Goal: Task Accomplishment & Management: Use online tool/utility

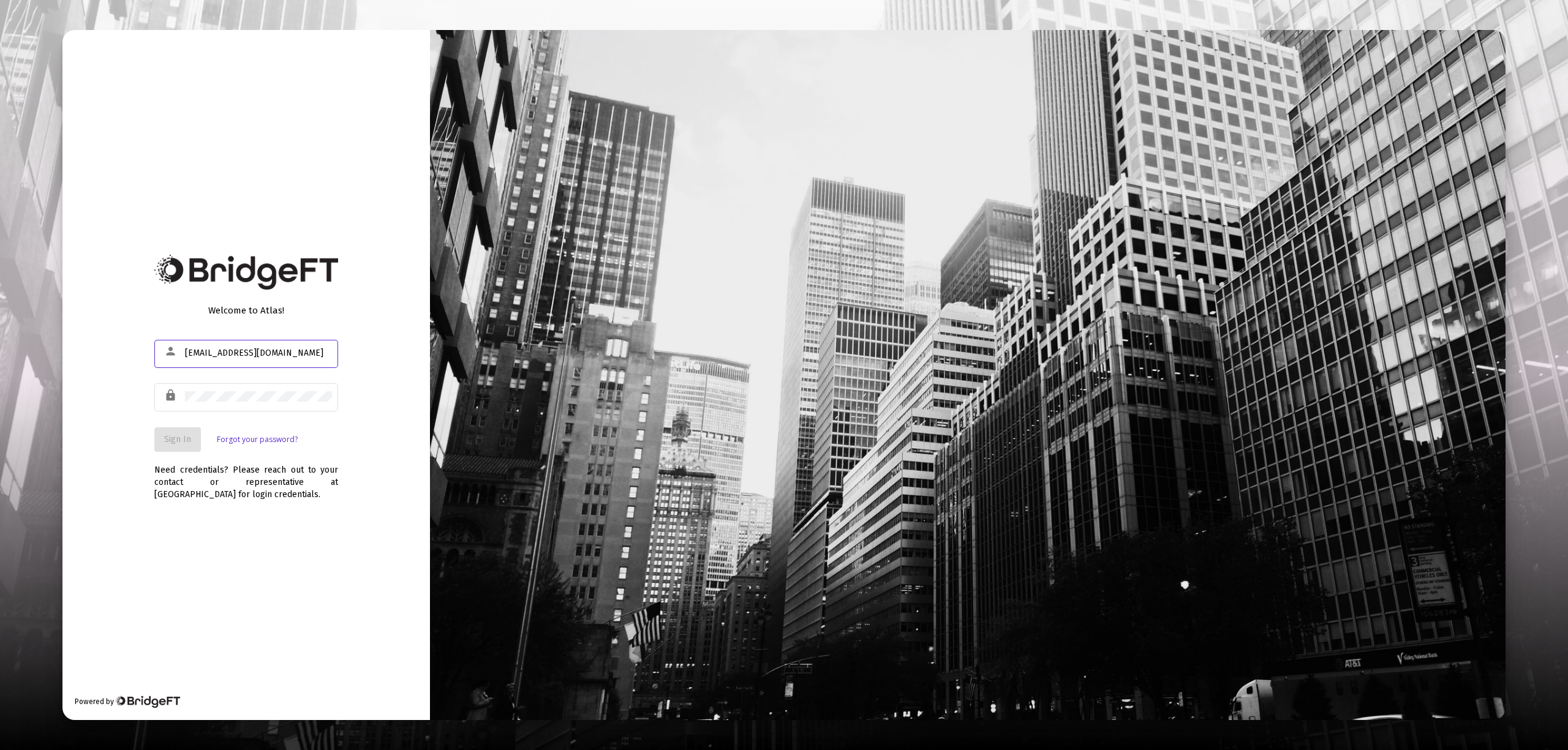
type input "[EMAIL_ADDRESS][DOMAIN_NAME]"
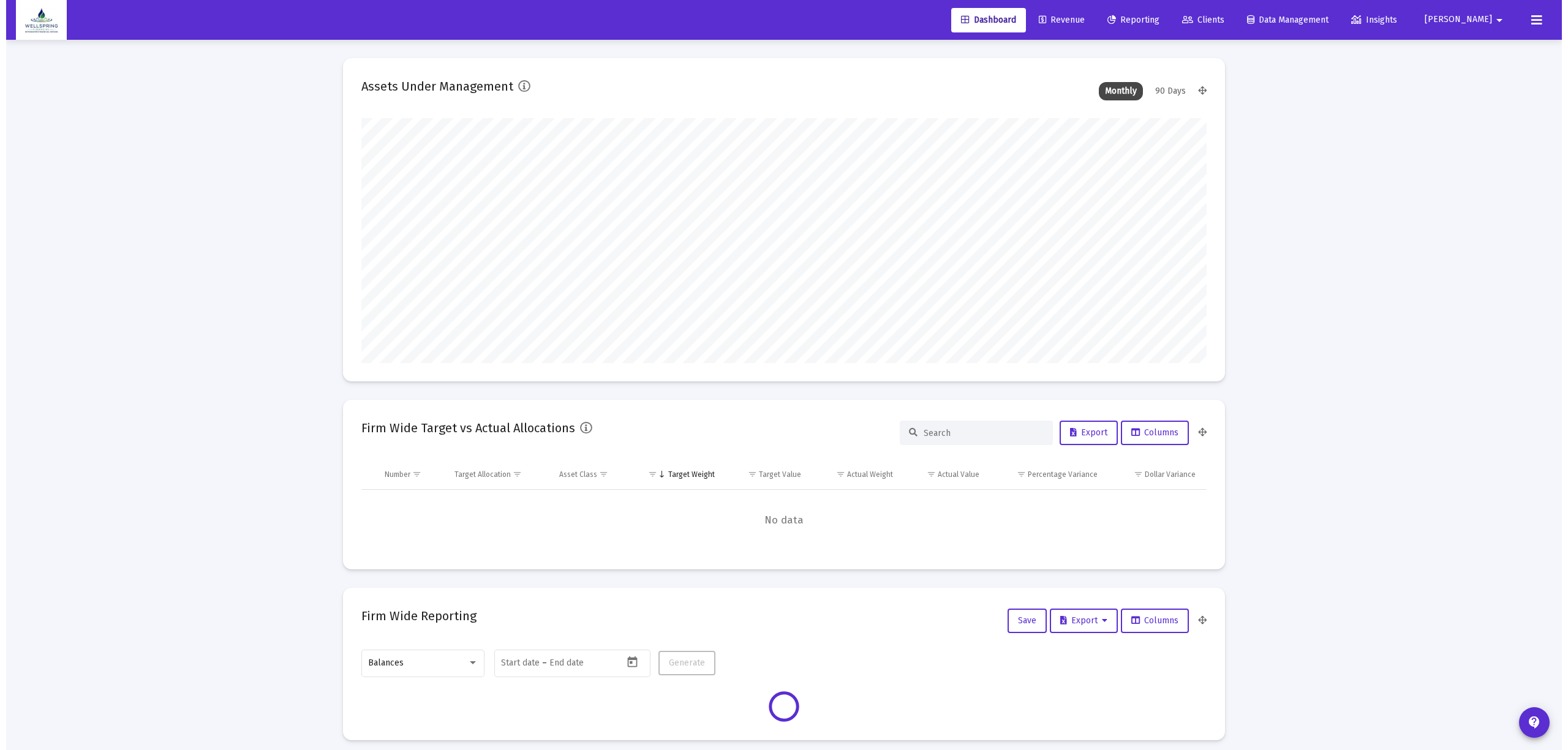
scroll to position [245, 456]
type input "[DATE]"
click at [1147, 13] on link "Reporting" at bounding box center [1127, 20] width 72 height 24
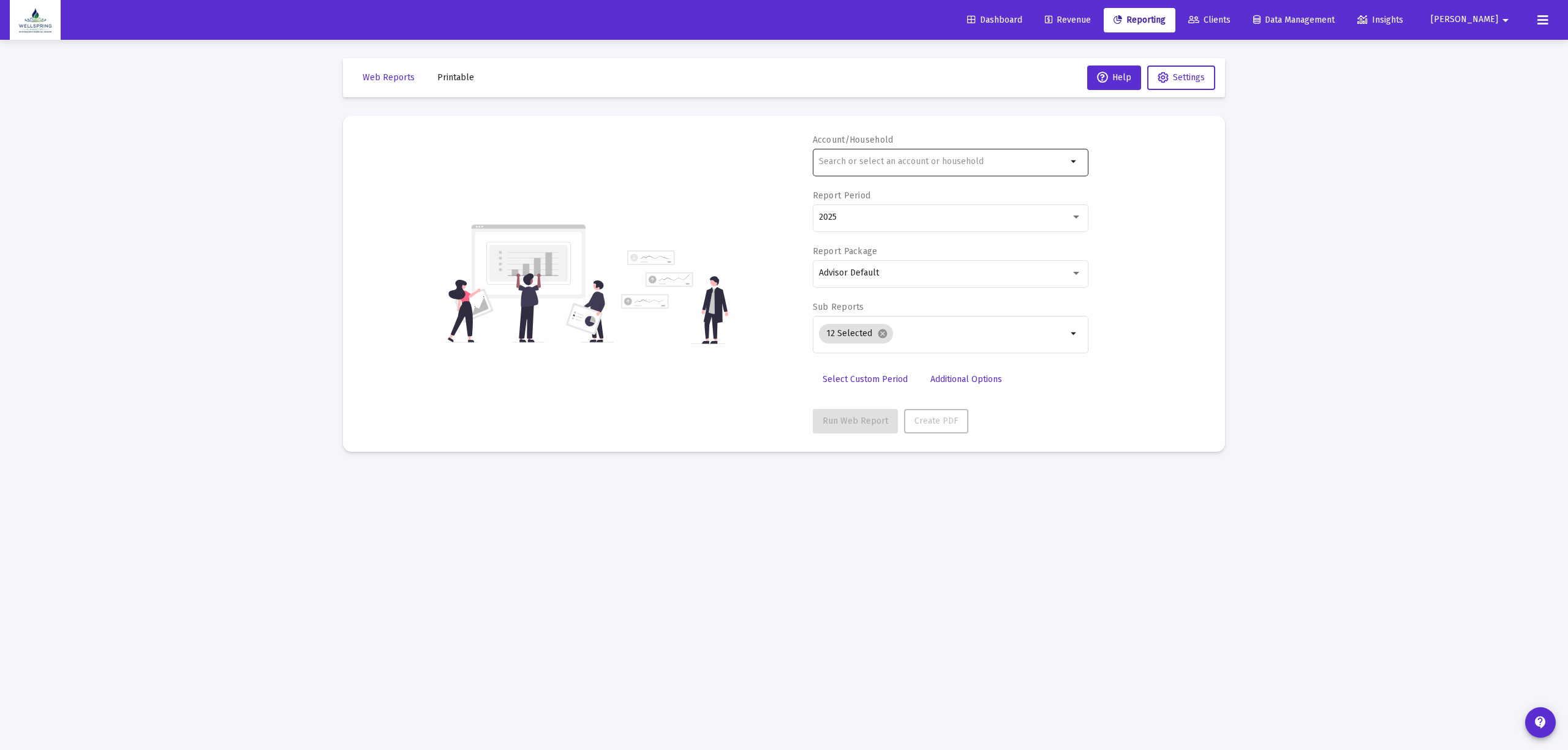
click at [982, 176] on div at bounding box center [943, 161] width 248 height 30
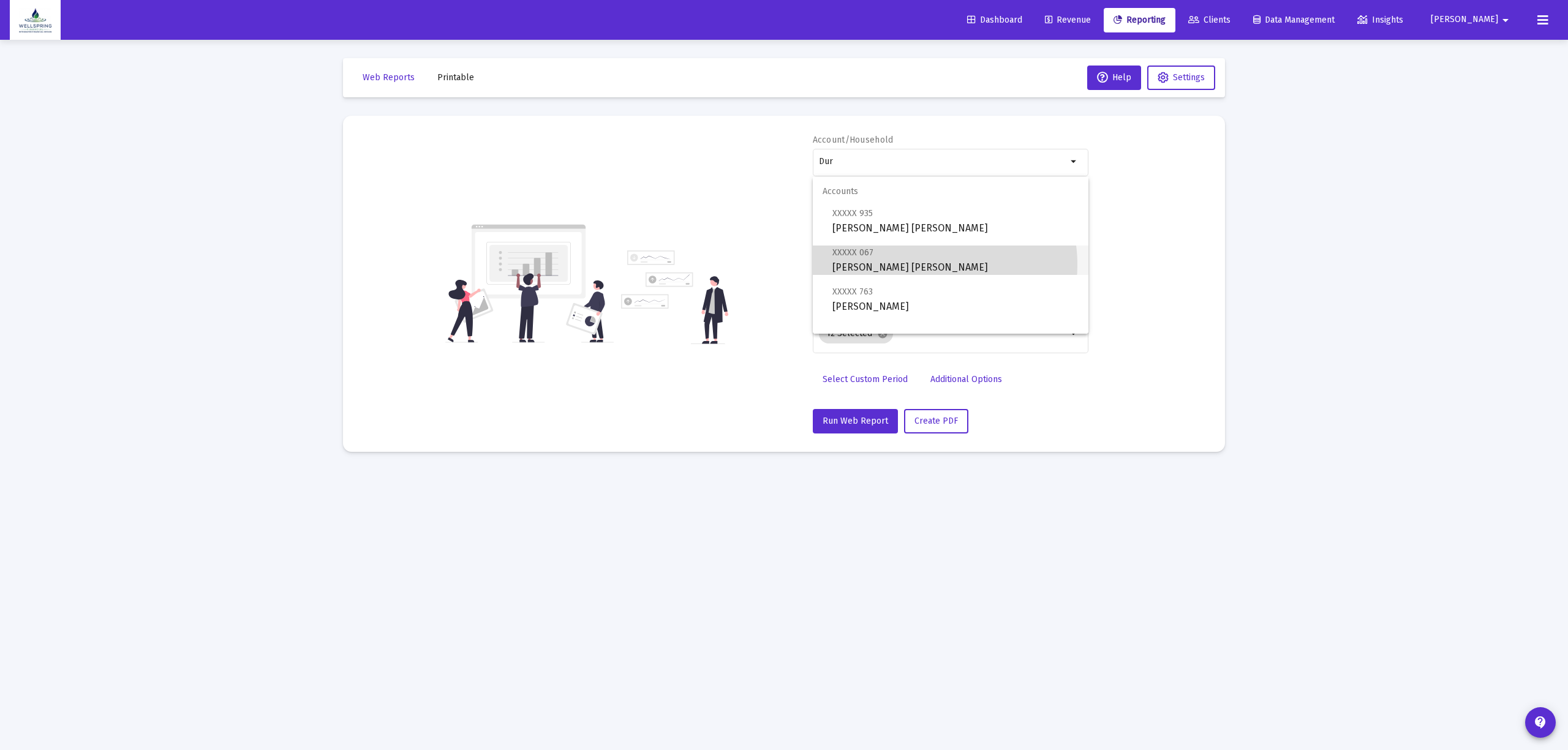
click at [914, 265] on span "XXXXX 067 [PERSON_NAME] [PERSON_NAME]" at bounding box center [955, 259] width 246 height 30
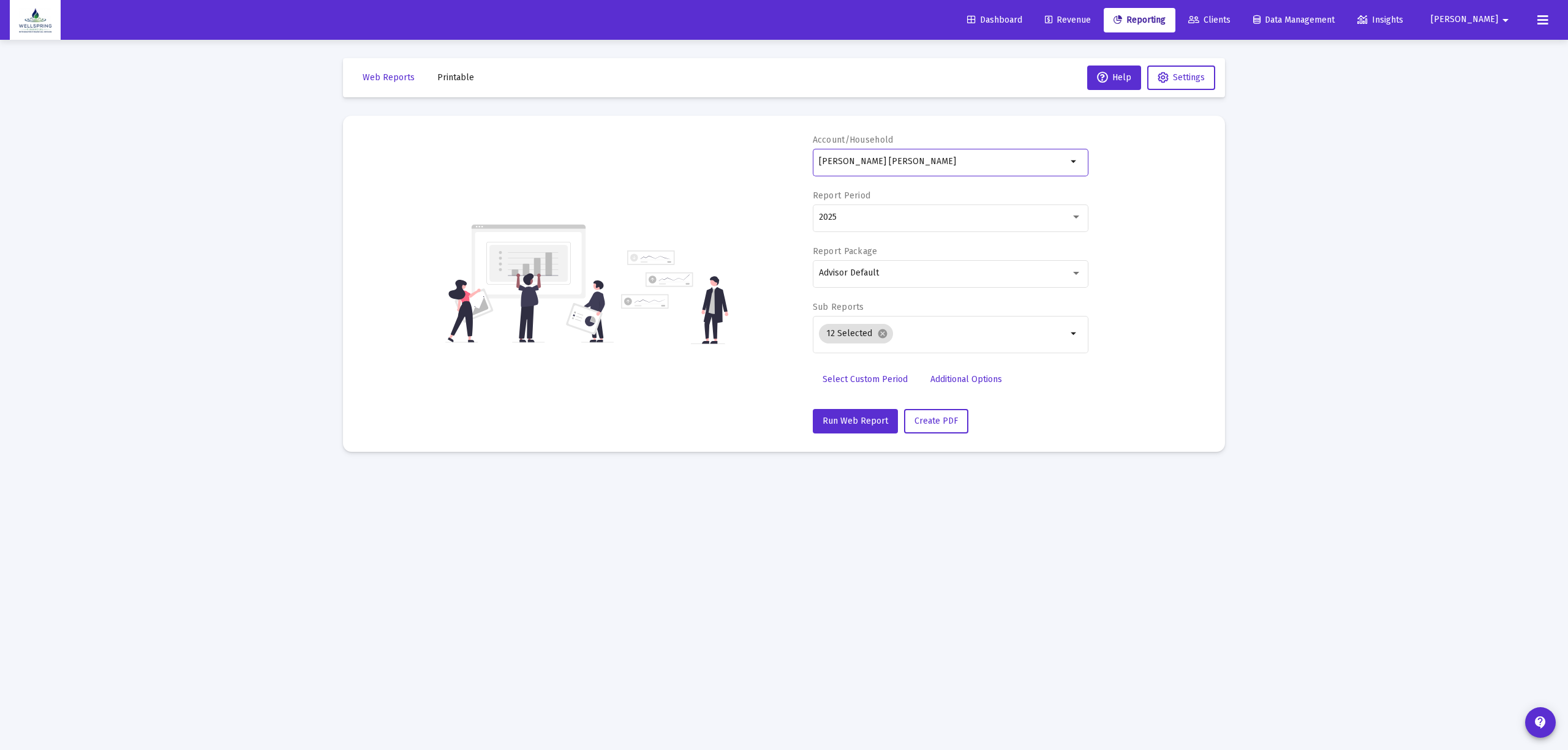
click at [922, 160] on input "[PERSON_NAME] [PERSON_NAME]" at bounding box center [943, 162] width 248 height 10
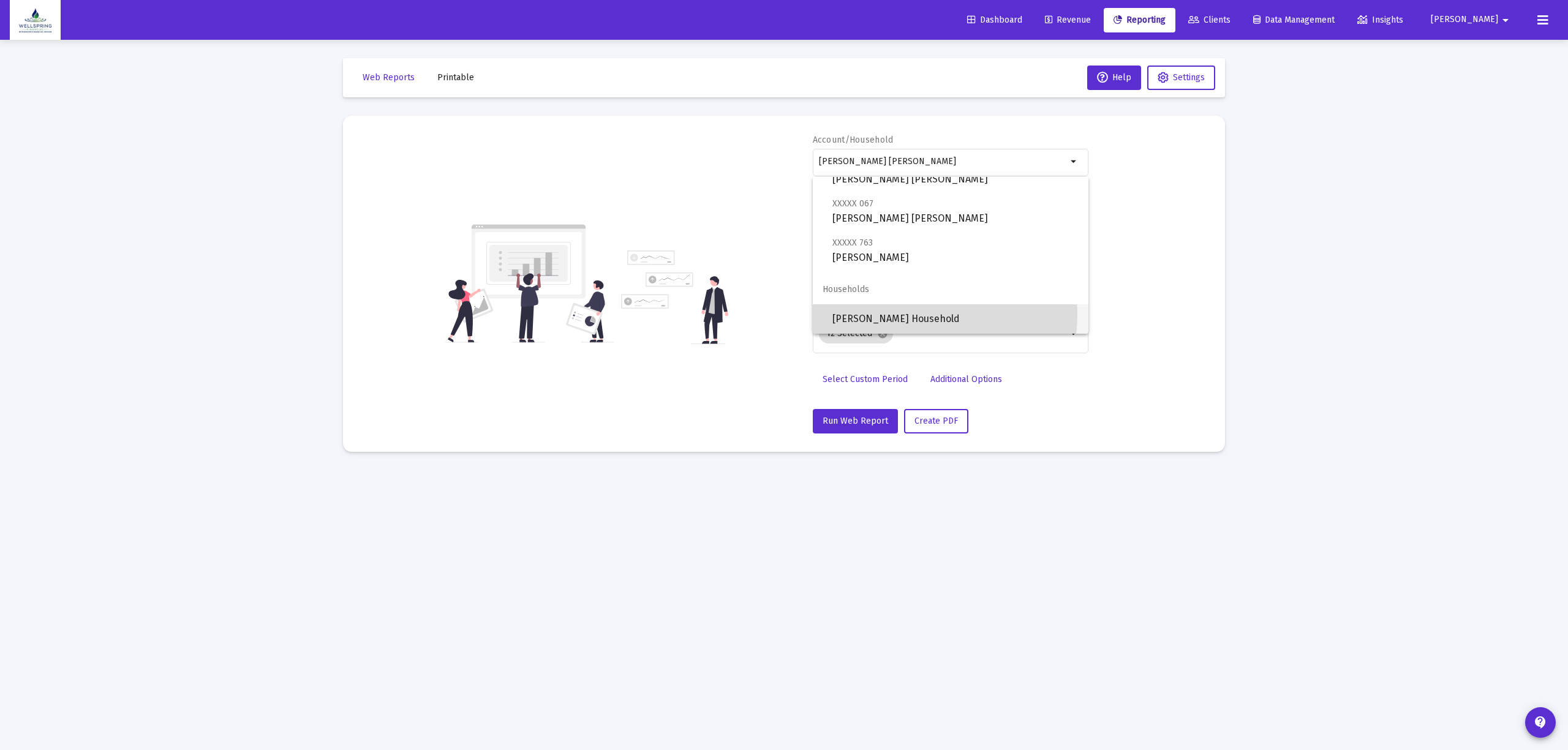
click at [910, 314] on span "[PERSON_NAME] Household" at bounding box center [955, 319] width 246 height 30
type input "[PERSON_NAME] Household"
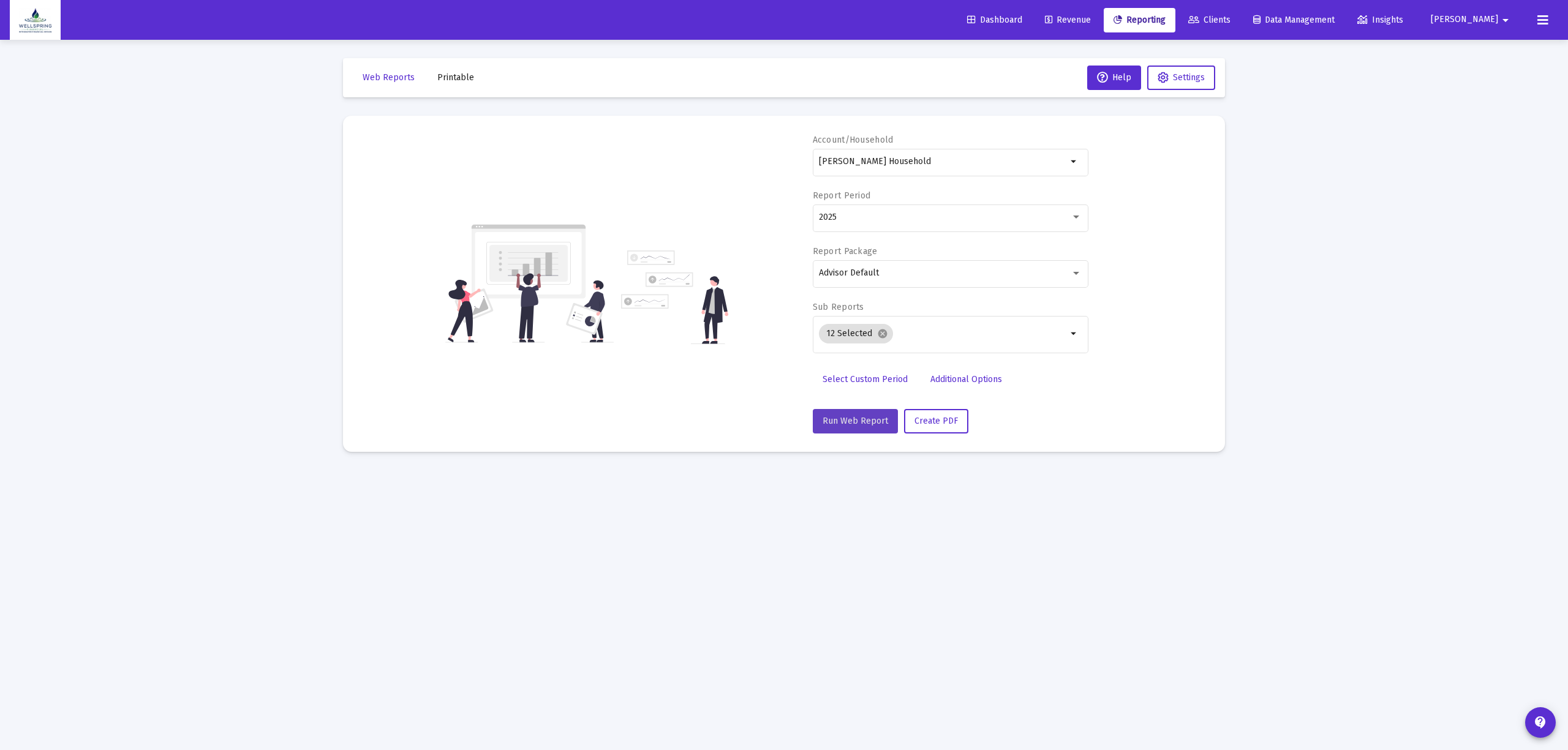
click at [856, 417] on span "Run Web Report" at bounding box center [855, 421] width 65 height 10
click at [992, 385] on span "Additional Options" at bounding box center [966, 379] width 72 height 10
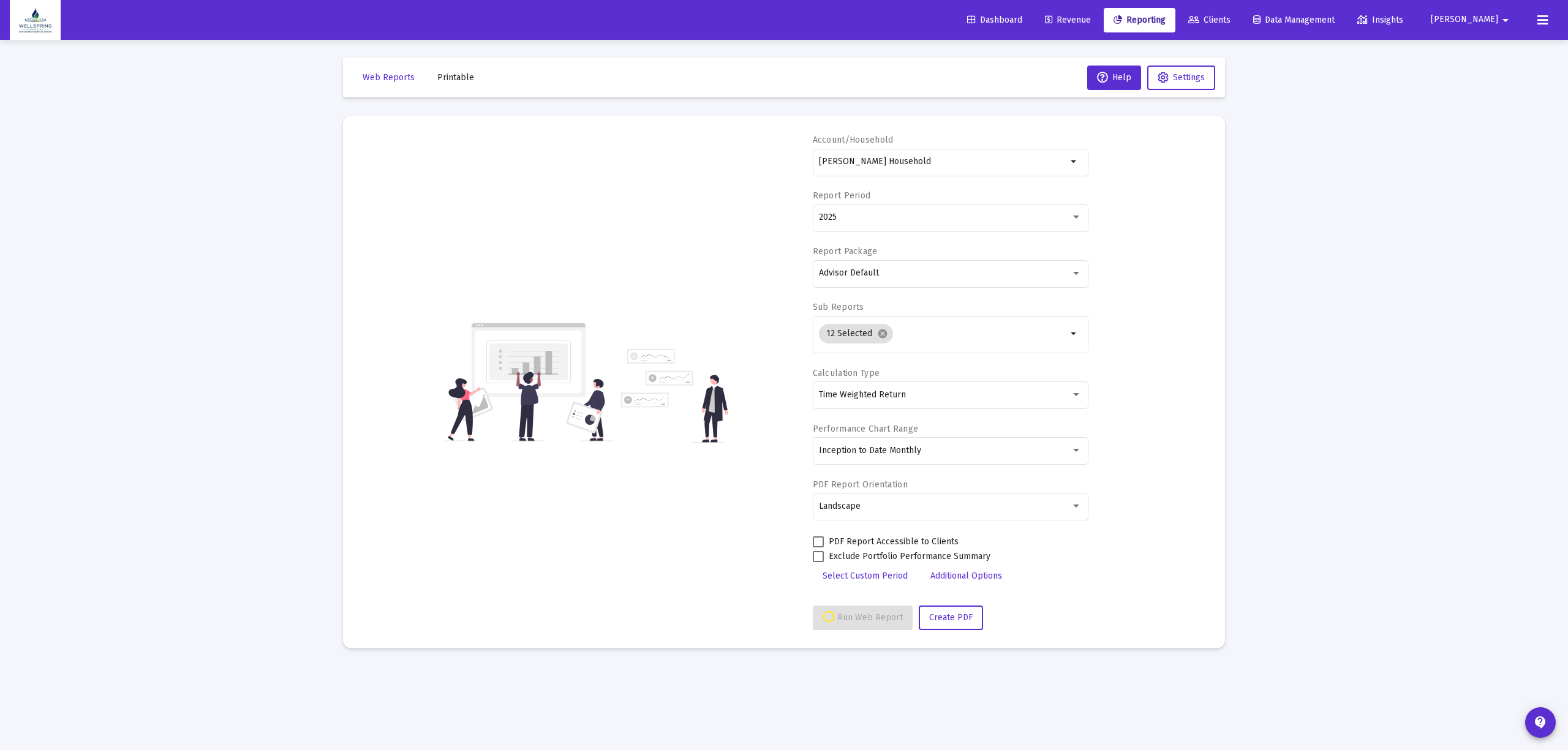
click at [953, 576] on span "Additional Options" at bounding box center [966, 575] width 72 height 10
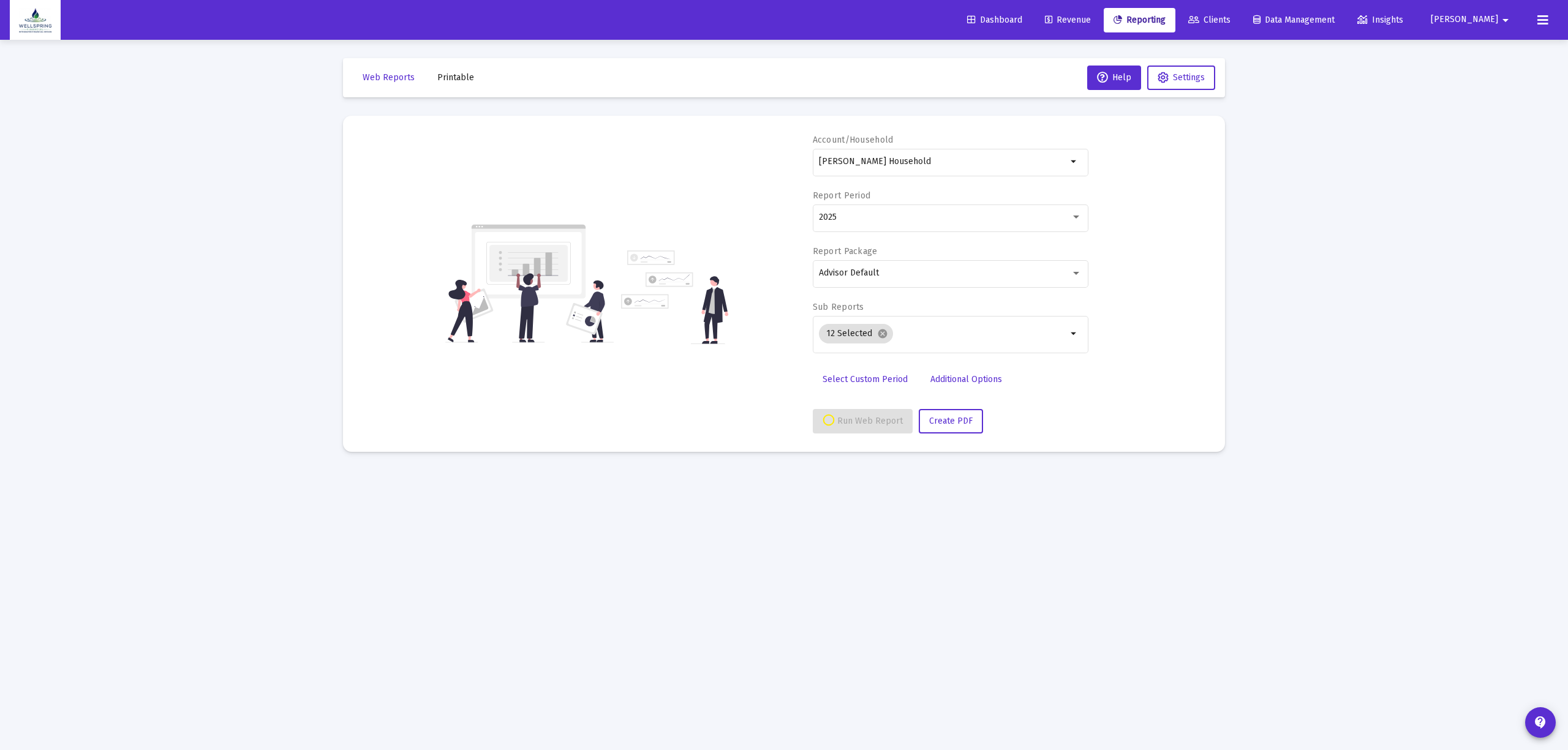
select select "View all"
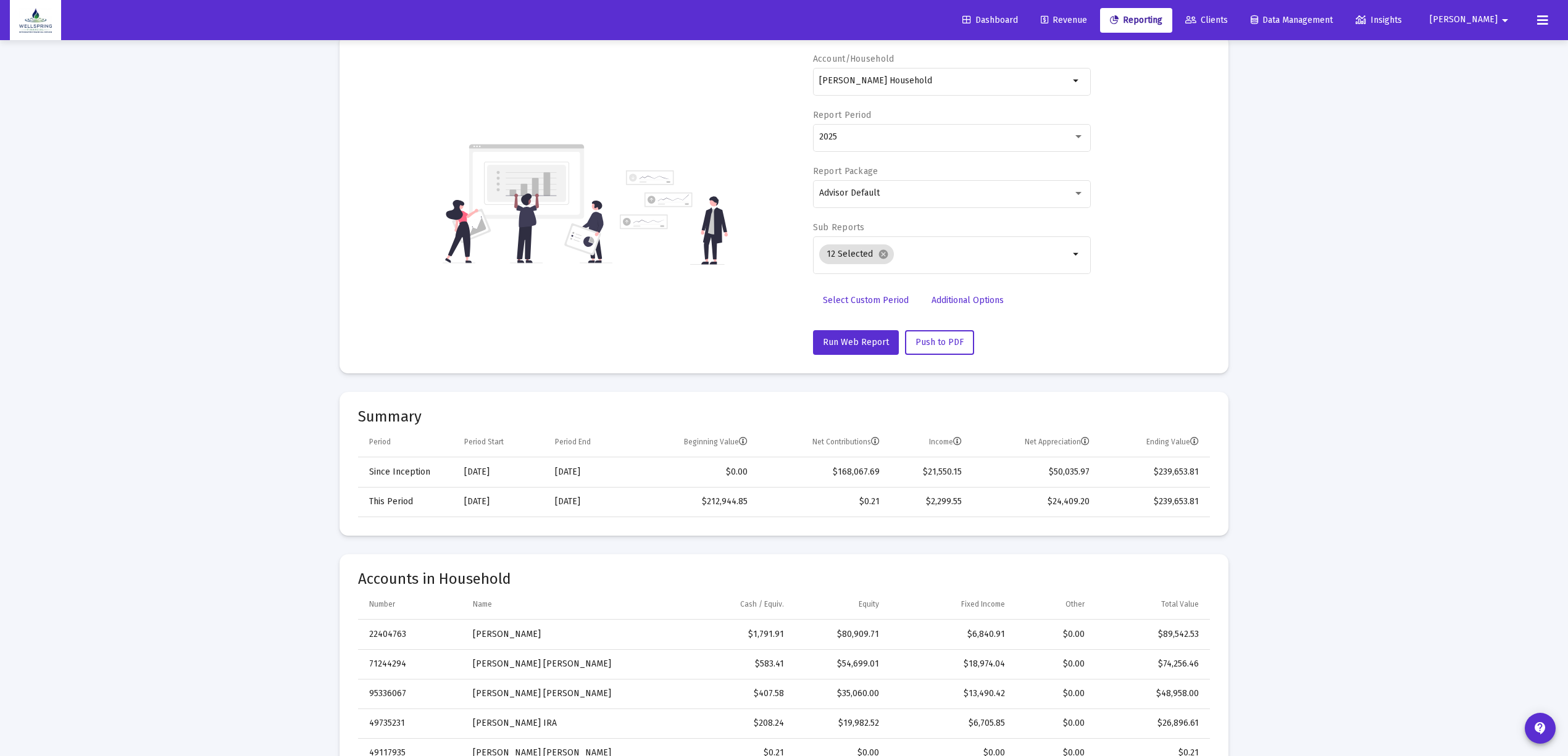
scroll to position [0, 0]
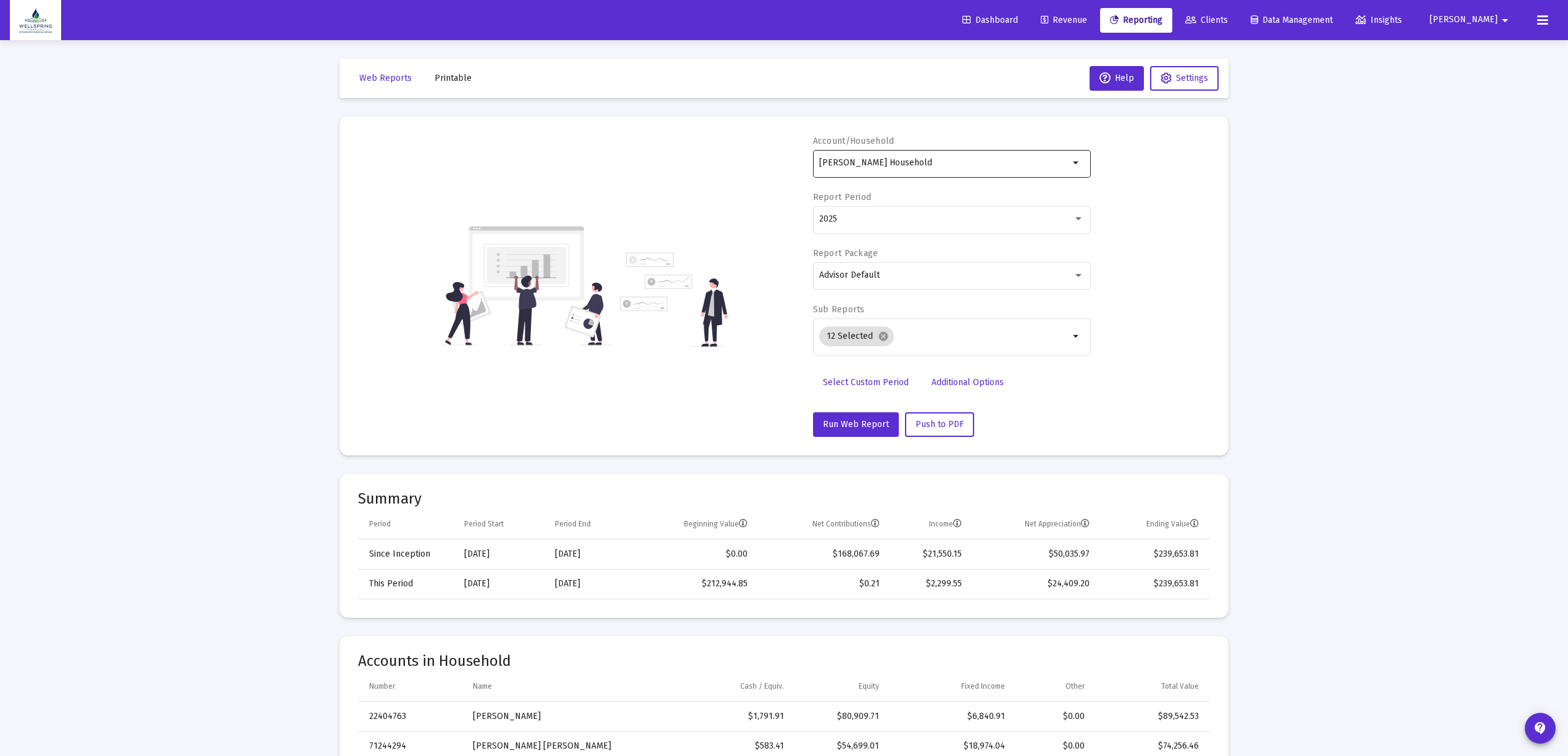
click at [939, 169] on div "[PERSON_NAME] Household" at bounding box center [944, 162] width 250 height 30
click at [1034, 153] on div "[PERSON_NAME] Household" at bounding box center [944, 162] width 250 height 30
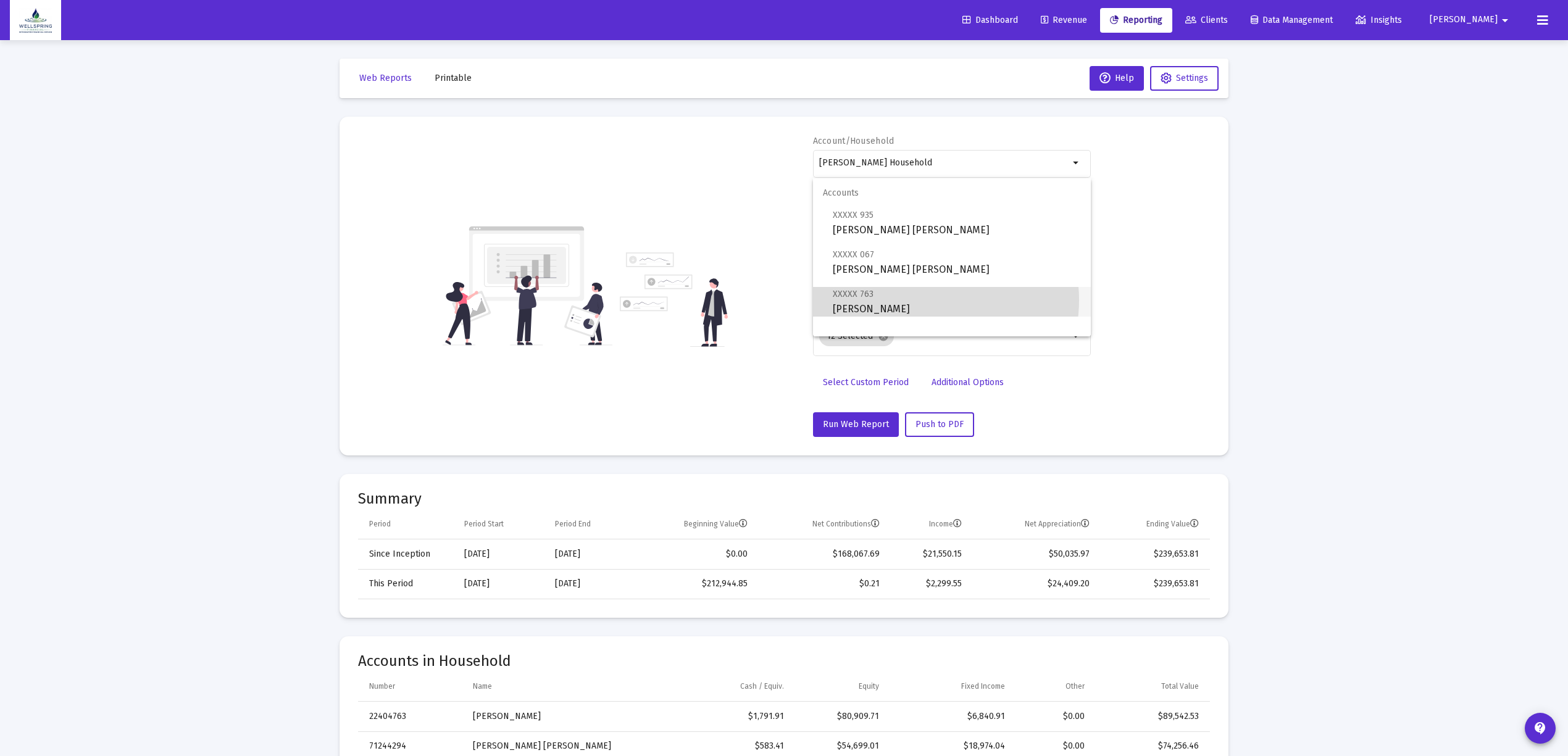
click at [930, 299] on span "XXXXX 763 [PERSON_NAME]" at bounding box center [956, 301] width 248 height 30
type input "[PERSON_NAME]"
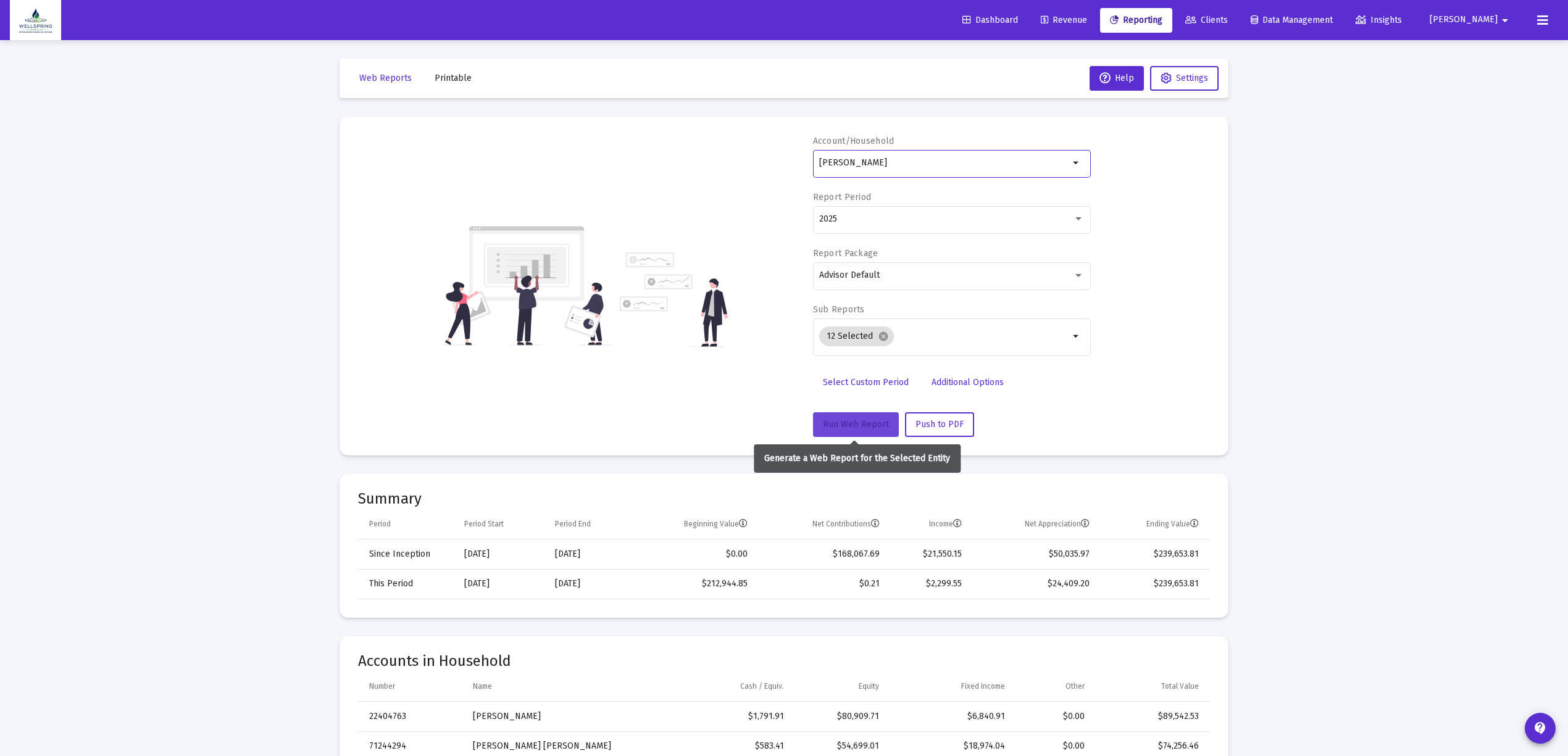
click at [827, 415] on button "Run Web Report" at bounding box center [856, 424] width 86 height 24
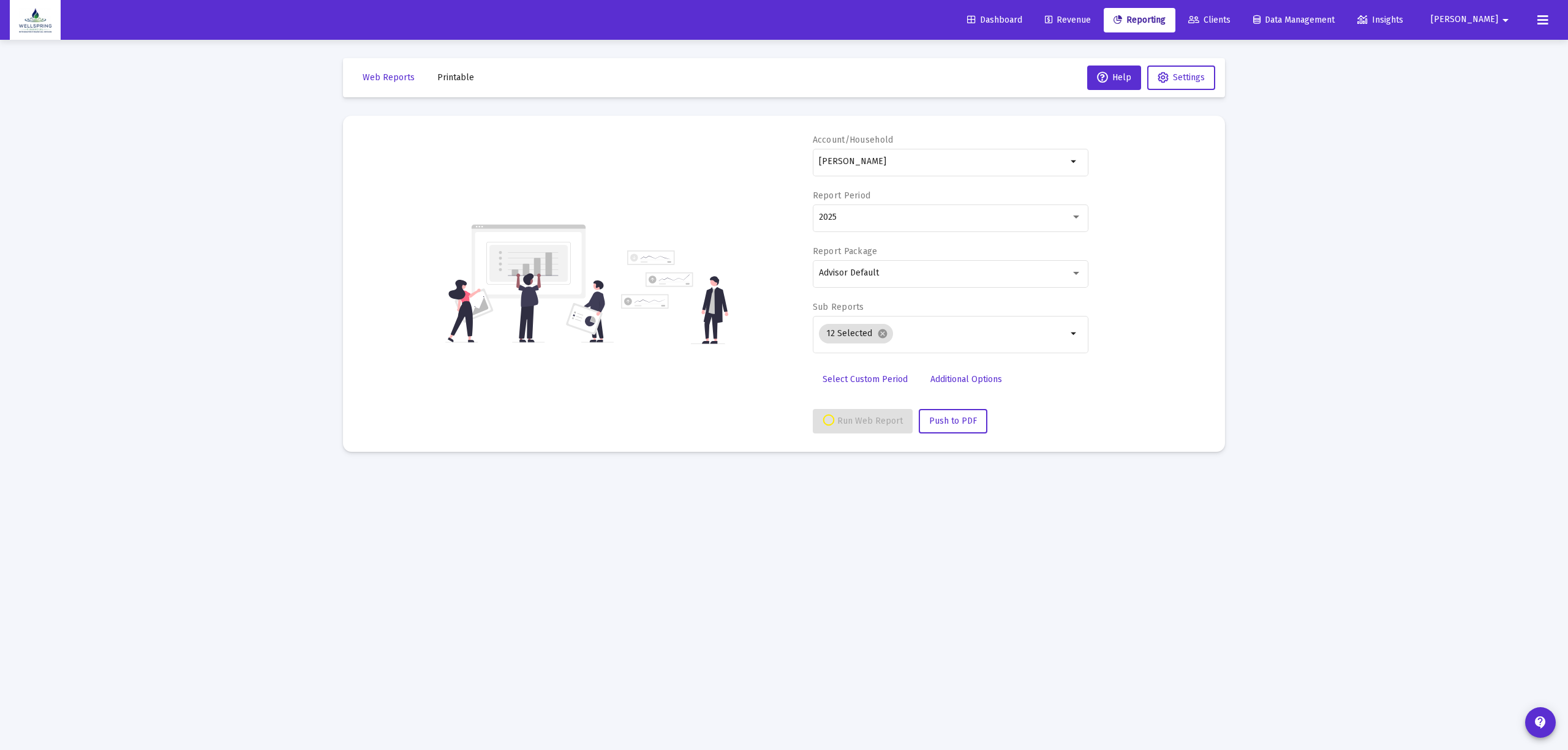
select select "View all"
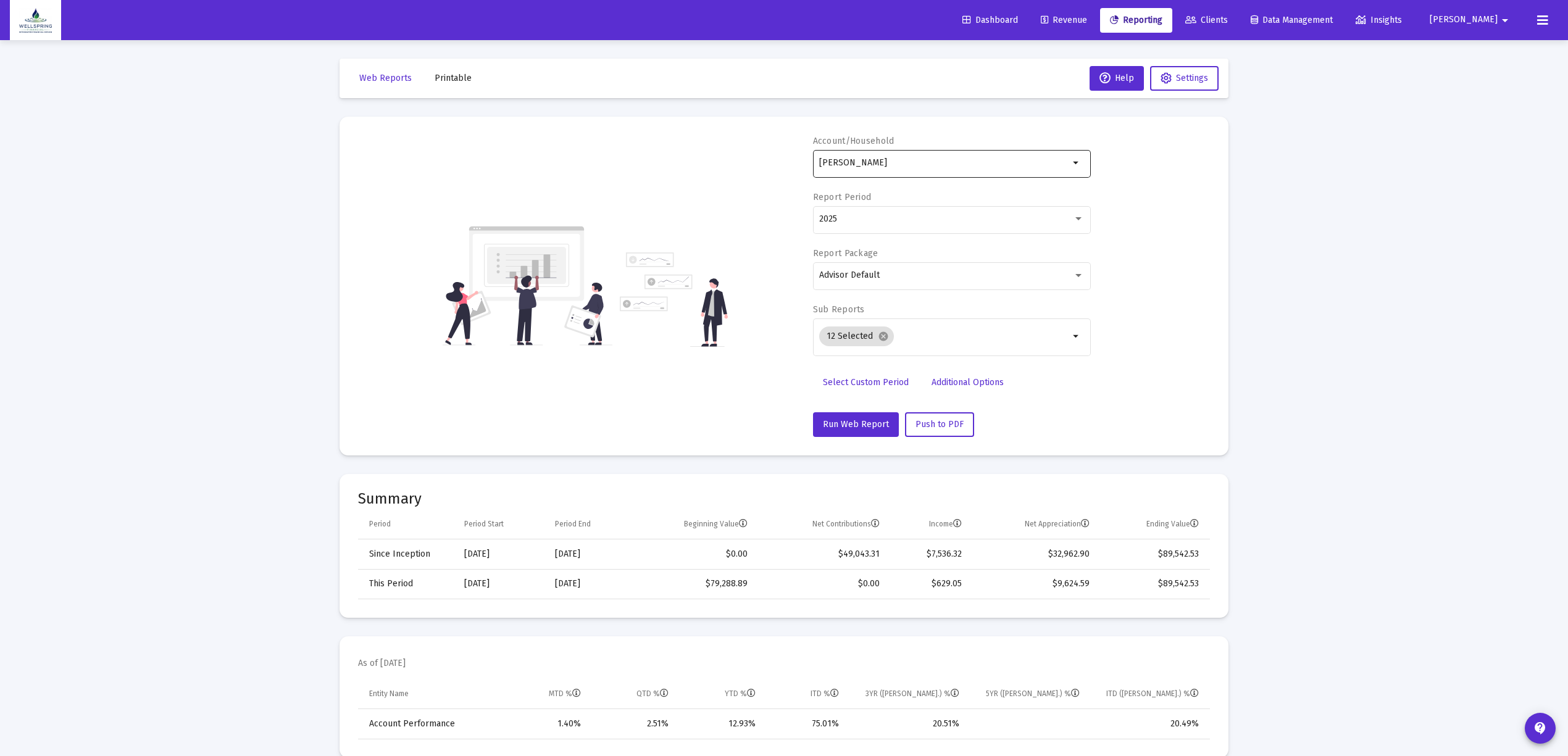
click at [991, 164] on input "[PERSON_NAME]" at bounding box center [944, 163] width 250 height 10
click at [897, 273] on span "XXXXX 067 [PERSON_NAME] [PERSON_NAME]" at bounding box center [956, 261] width 248 height 30
type input "[PERSON_NAME] [PERSON_NAME]"
click at [853, 427] on span "Run Web Report" at bounding box center [855, 424] width 66 height 11
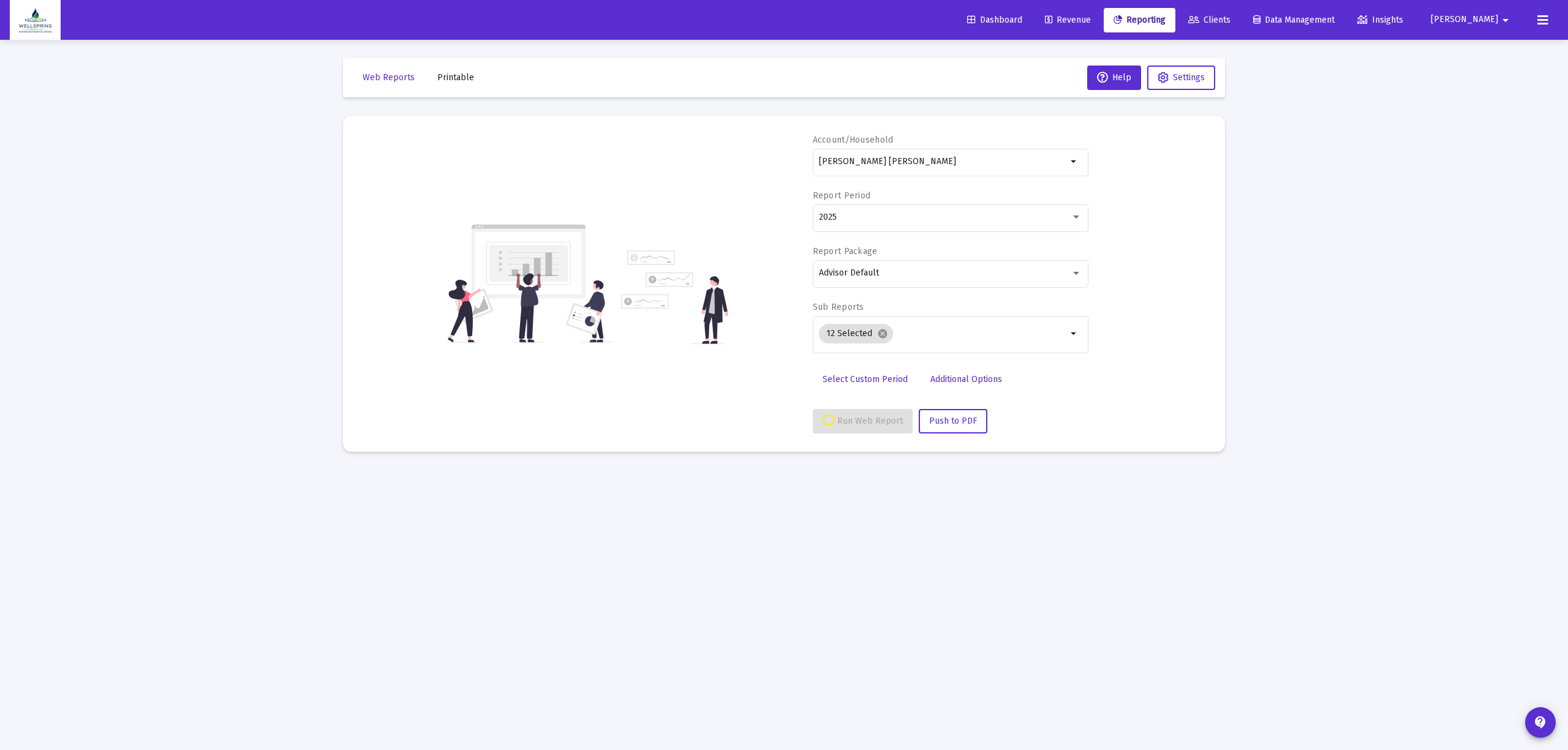
select select "View all"
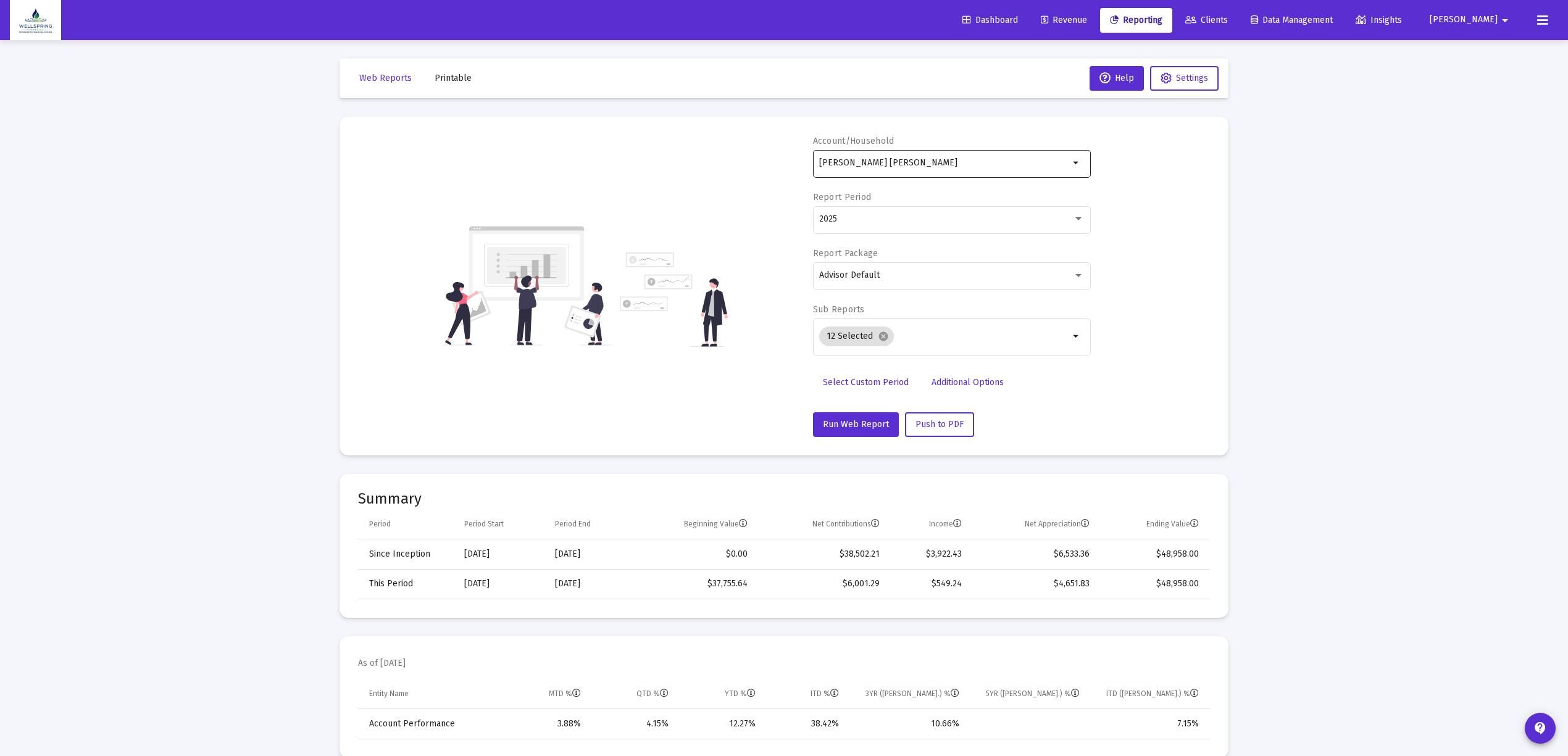
click at [1021, 164] on input "[PERSON_NAME] [PERSON_NAME]" at bounding box center [944, 163] width 250 height 10
type input "M"
click at [887, 230] on span "XXXXX 294 [PERSON_NAME] [PERSON_NAME]" at bounding box center [956, 222] width 248 height 30
type input "[PERSON_NAME] [PERSON_NAME]"
click at [844, 426] on span "Run Web Report" at bounding box center [855, 424] width 66 height 11
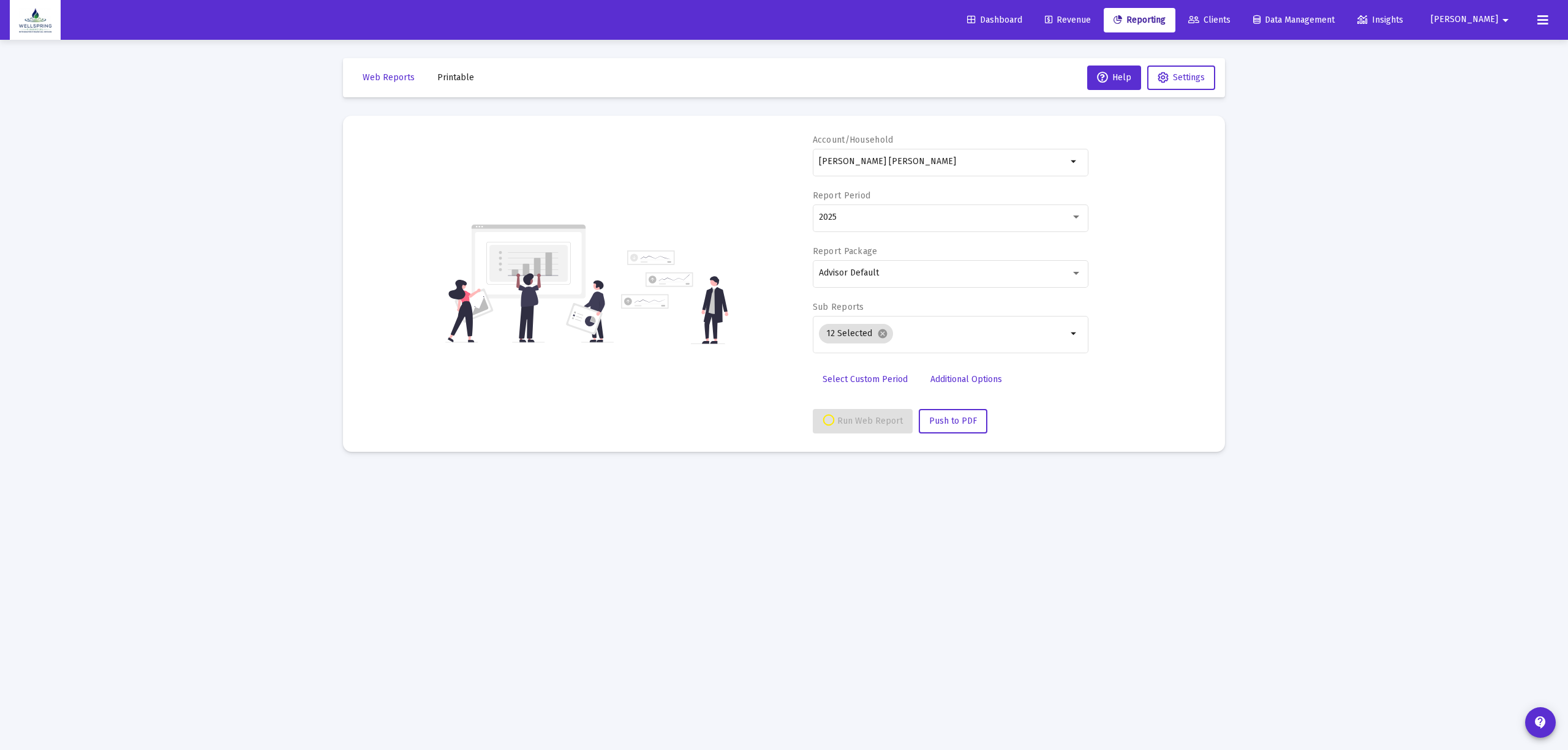
select select "View all"
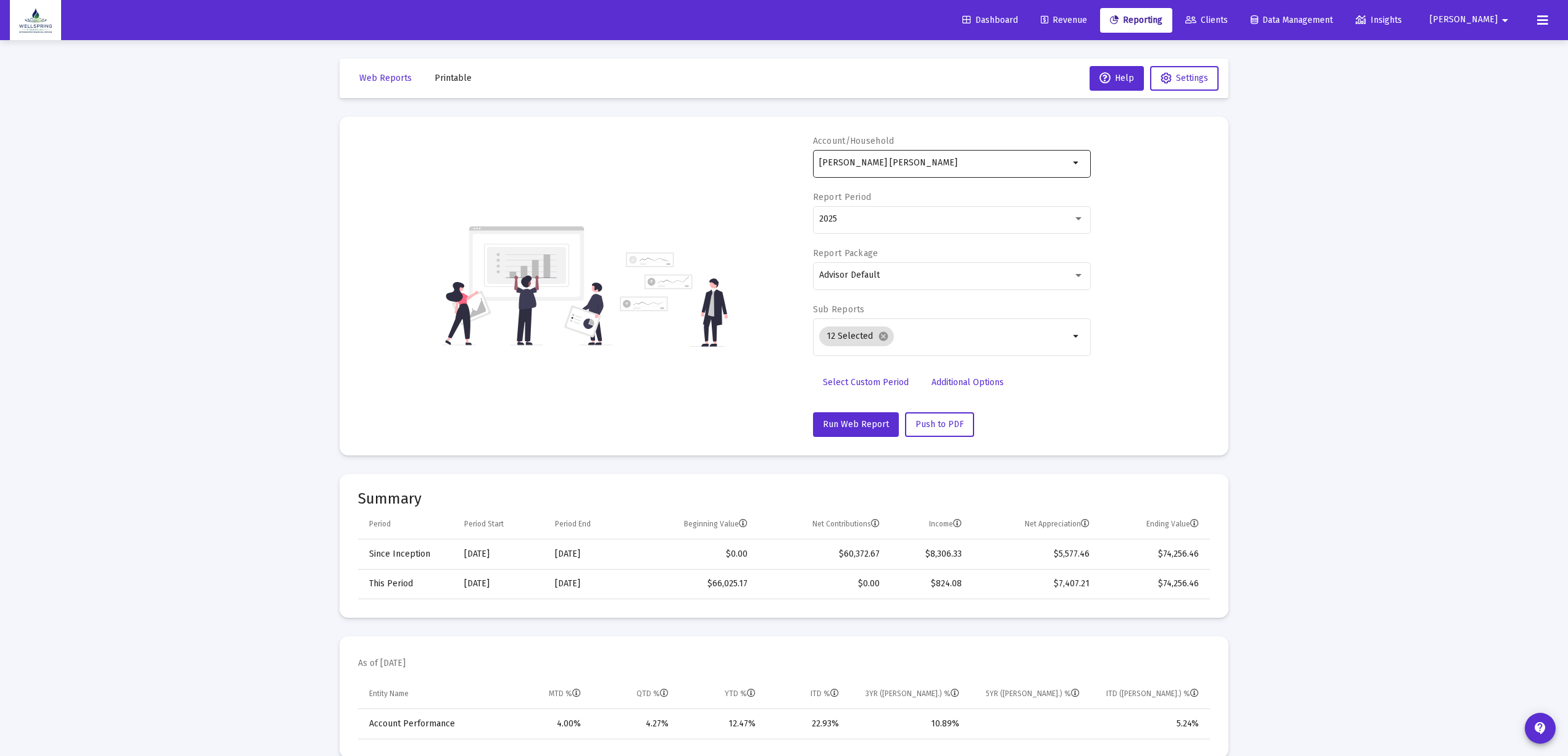
click at [1028, 169] on div "[PERSON_NAME] [PERSON_NAME]" at bounding box center [944, 162] width 250 height 30
click at [947, 262] on span "XXXXX 231 [PERSON_NAME] IRA" at bounding box center [956, 261] width 248 height 30
type input "[PERSON_NAME] IRA"
click at [868, 430] on button "Run Web Report" at bounding box center [856, 424] width 86 height 24
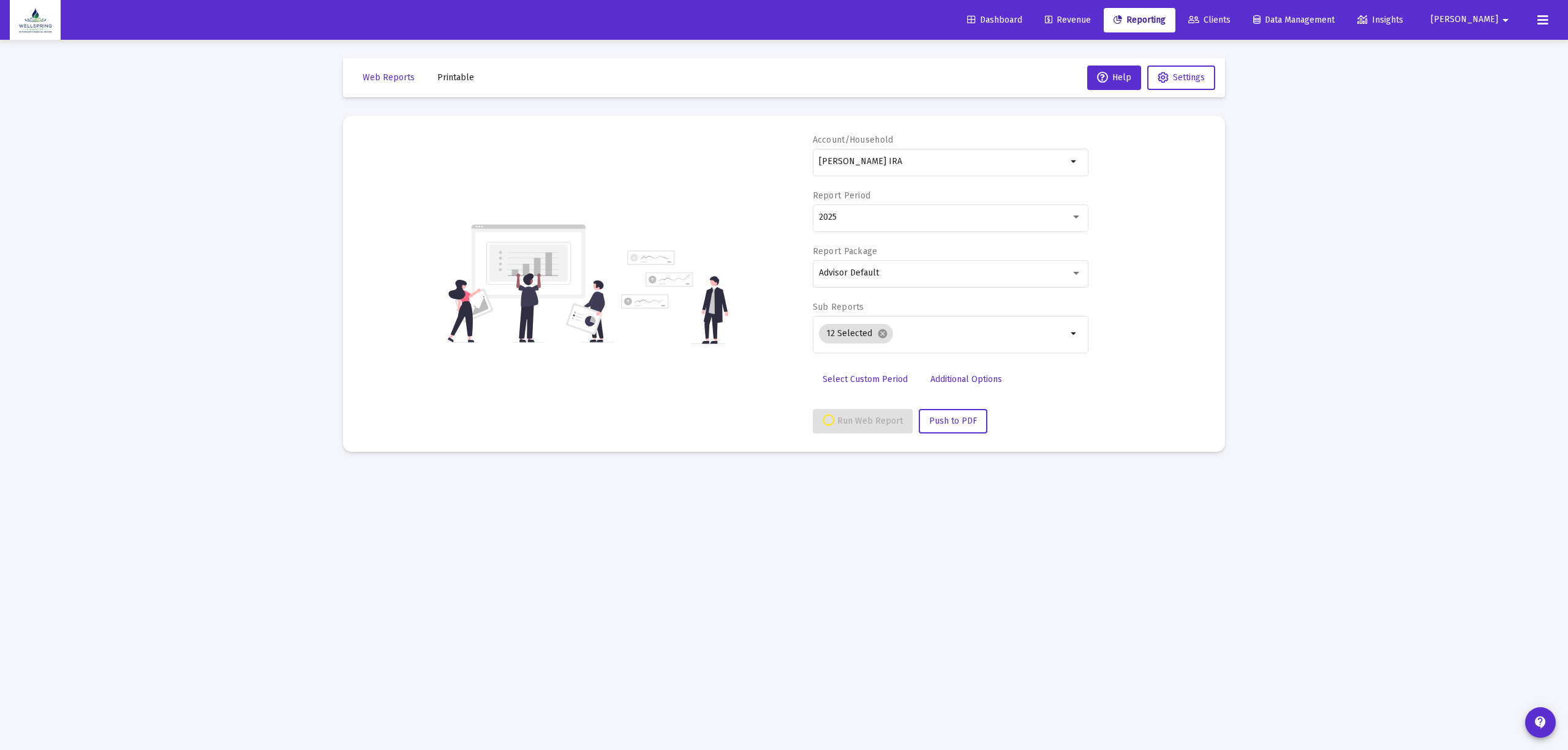
select select "View all"
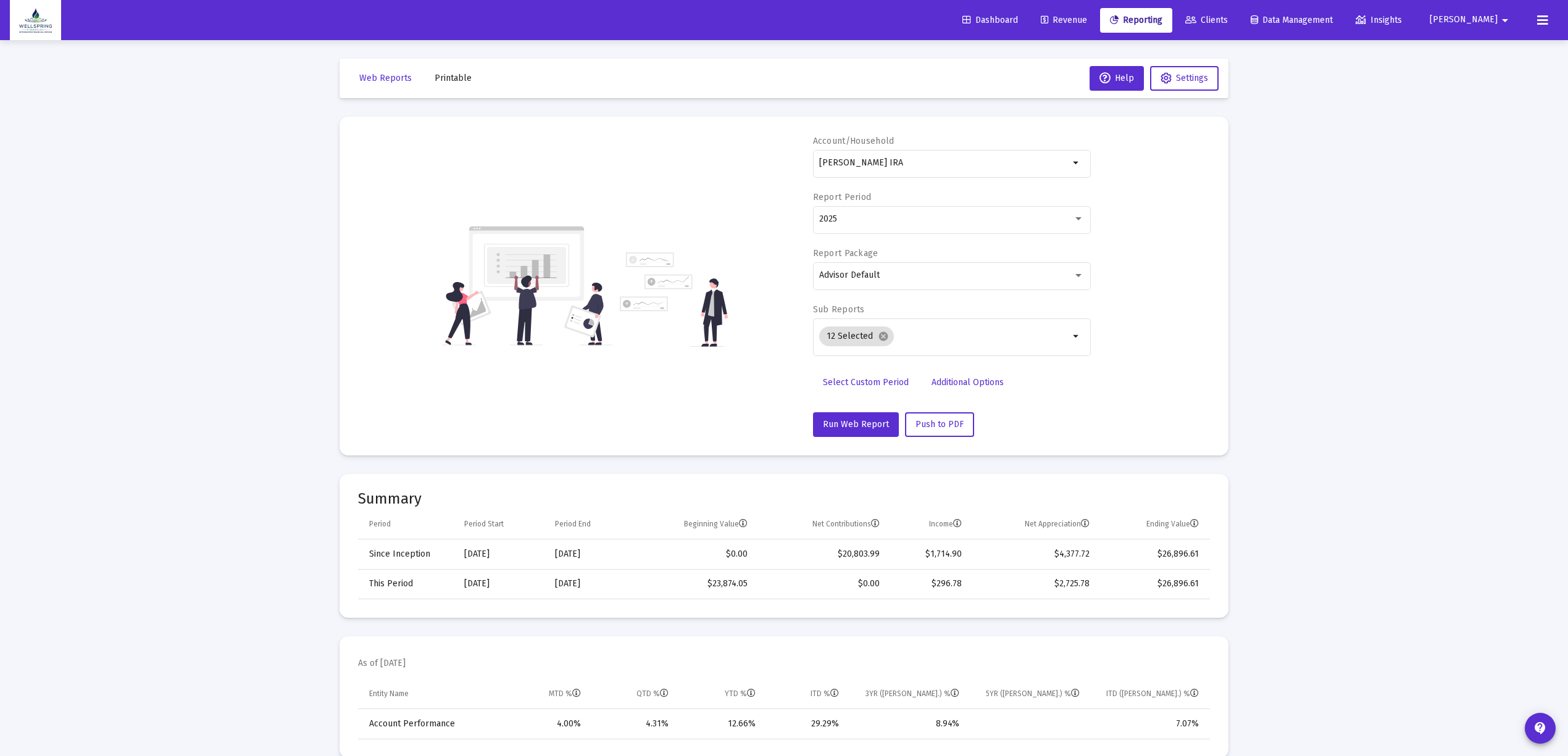
drag, startPoint x: 972, startPoint y: 161, endPoint x: 59, endPoint y: 158, distance: 913.0
click at [1003, 299] on span "XXXXX 763 [PERSON_NAME]" at bounding box center [956, 301] width 248 height 30
type input "[PERSON_NAME]"
click at [845, 430] on button "Run Web Report" at bounding box center [856, 424] width 86 height 24
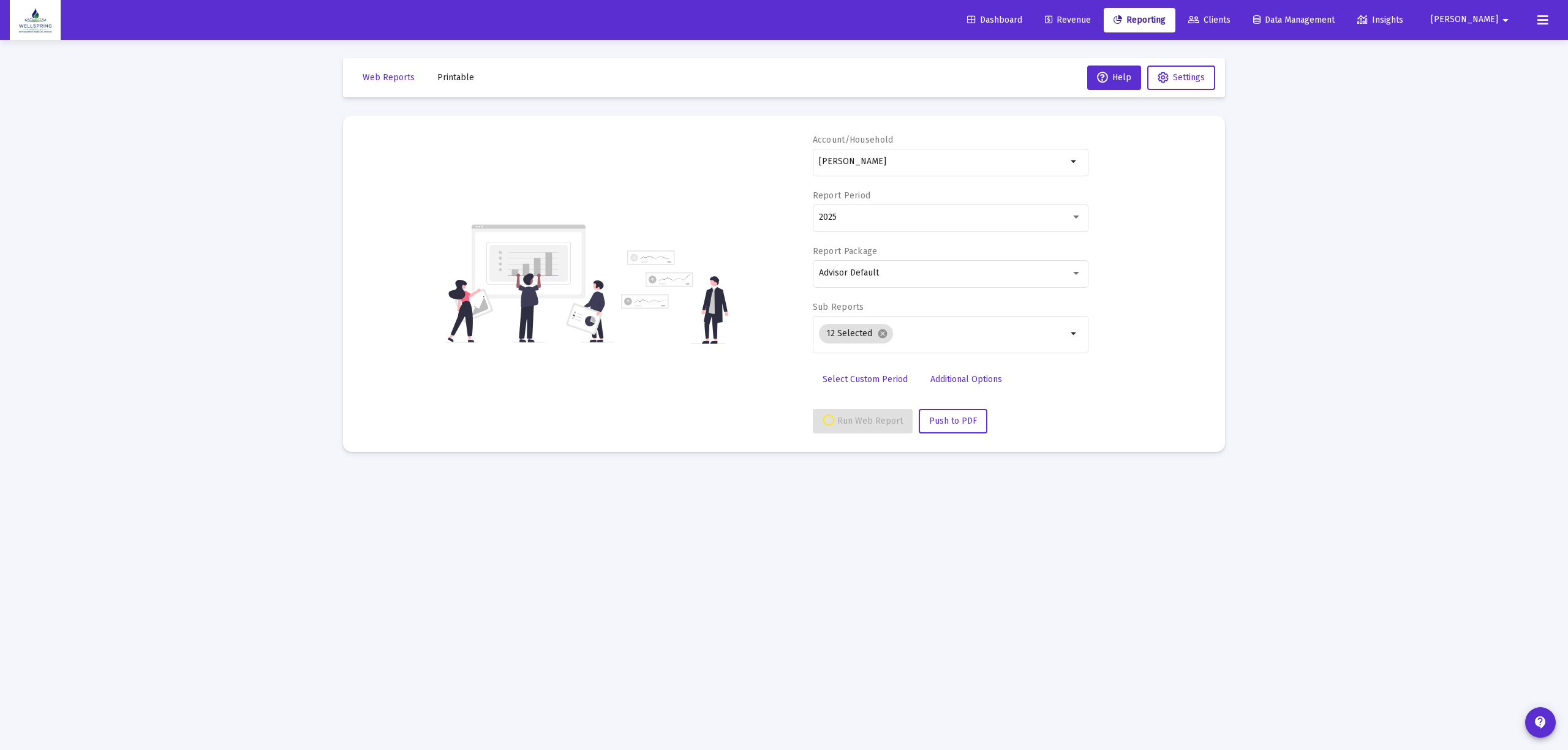
select select "View all"
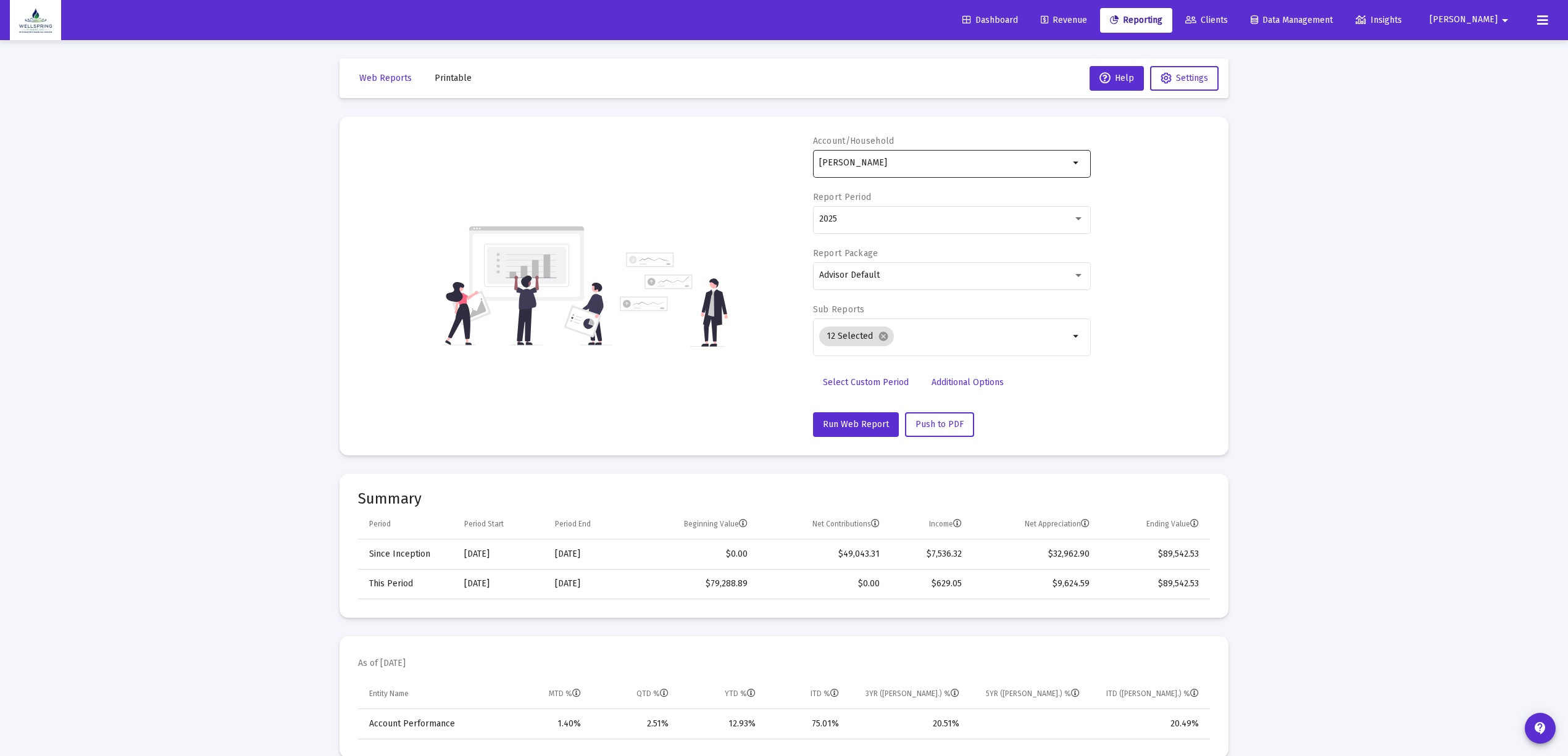
click at [946, 161] on input "[PERSON_NAME]" at bounding box center [944, 163] width 250 height 10
click at [904, 258] on span "XXXXX 067 [PERSON_NAME] [PERSON_NAME]" at bounding box center [956, 261] width 248 height 30
type input "[PERSON_NAME] [PERSON_NAME]"
click at [857, 428] on span "Run Web Report" at bounding box center [855, 424] width 66 height 11
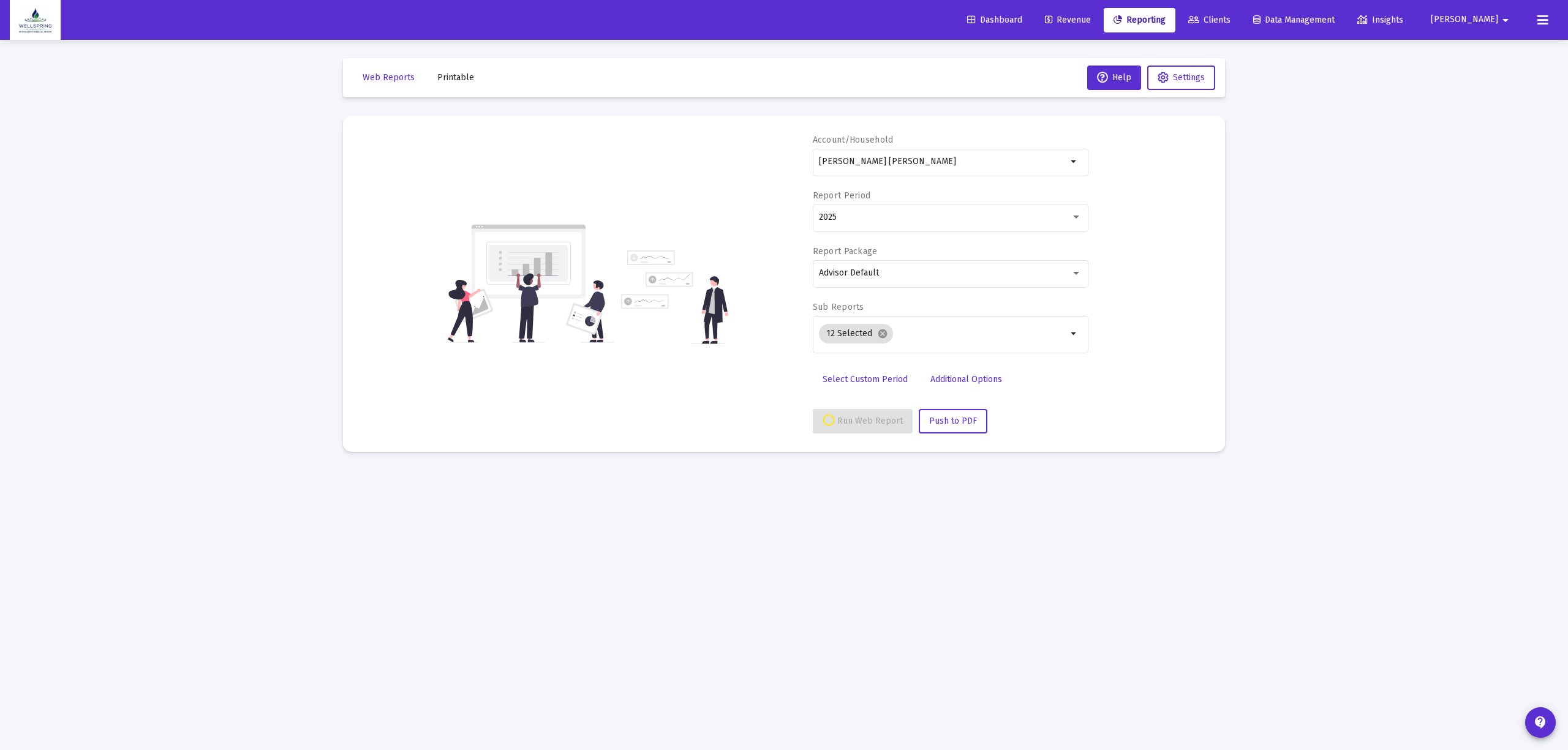
select select "View all"
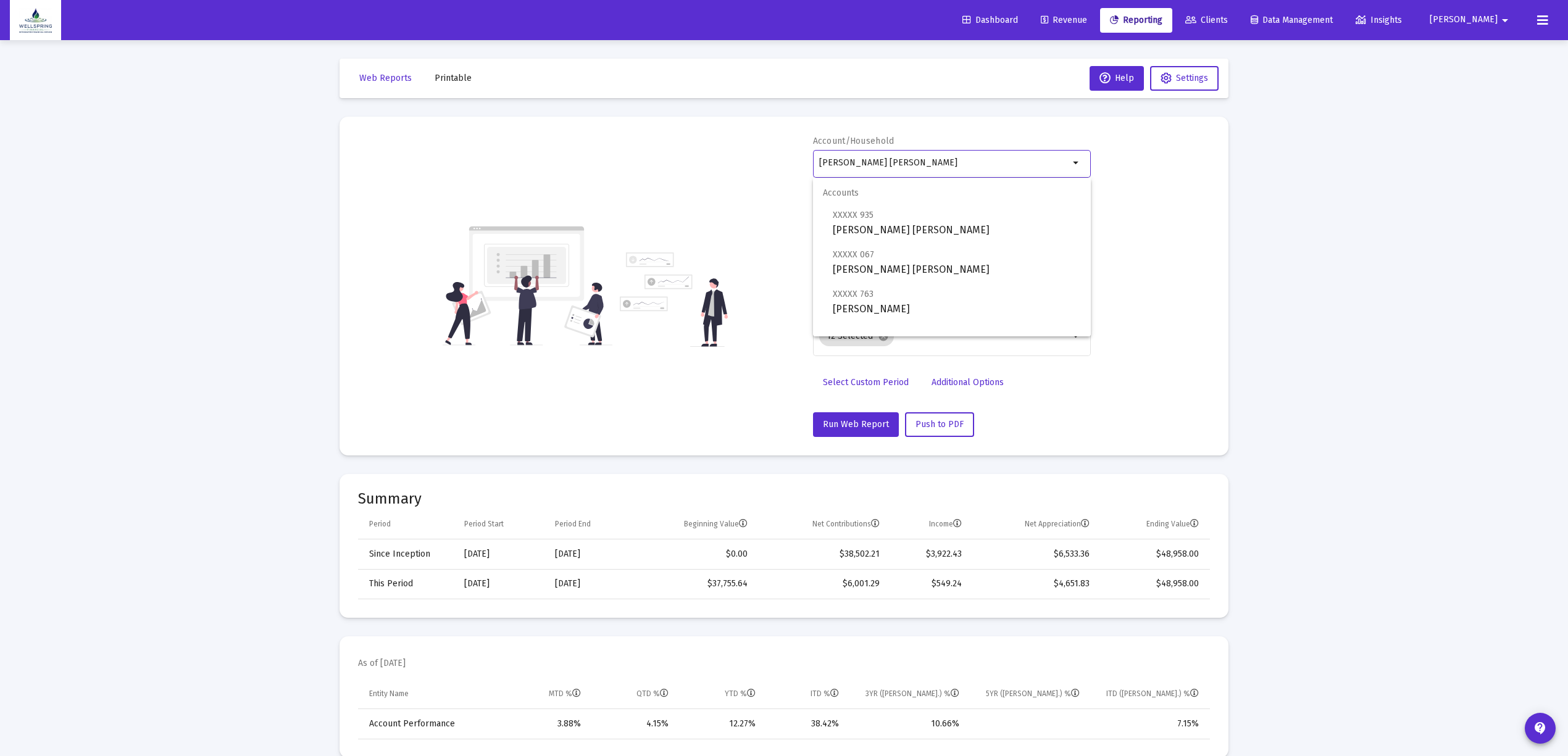
drag, startPoint x: 961, startPoint y: 159, endPoint x: 958, endPoint y: 165, distance: 6.7
click at [960, 159] on input "[PERSON_NAME] [PERSON_NAME]" at bounding box center [944, 163] width 250 height 10
click at [936, 311] on span "XXXXX 763 [PERSON_NAME]" at bounding box center [956, 301] width 248 height 30
type input "[PERSON_NAME]"
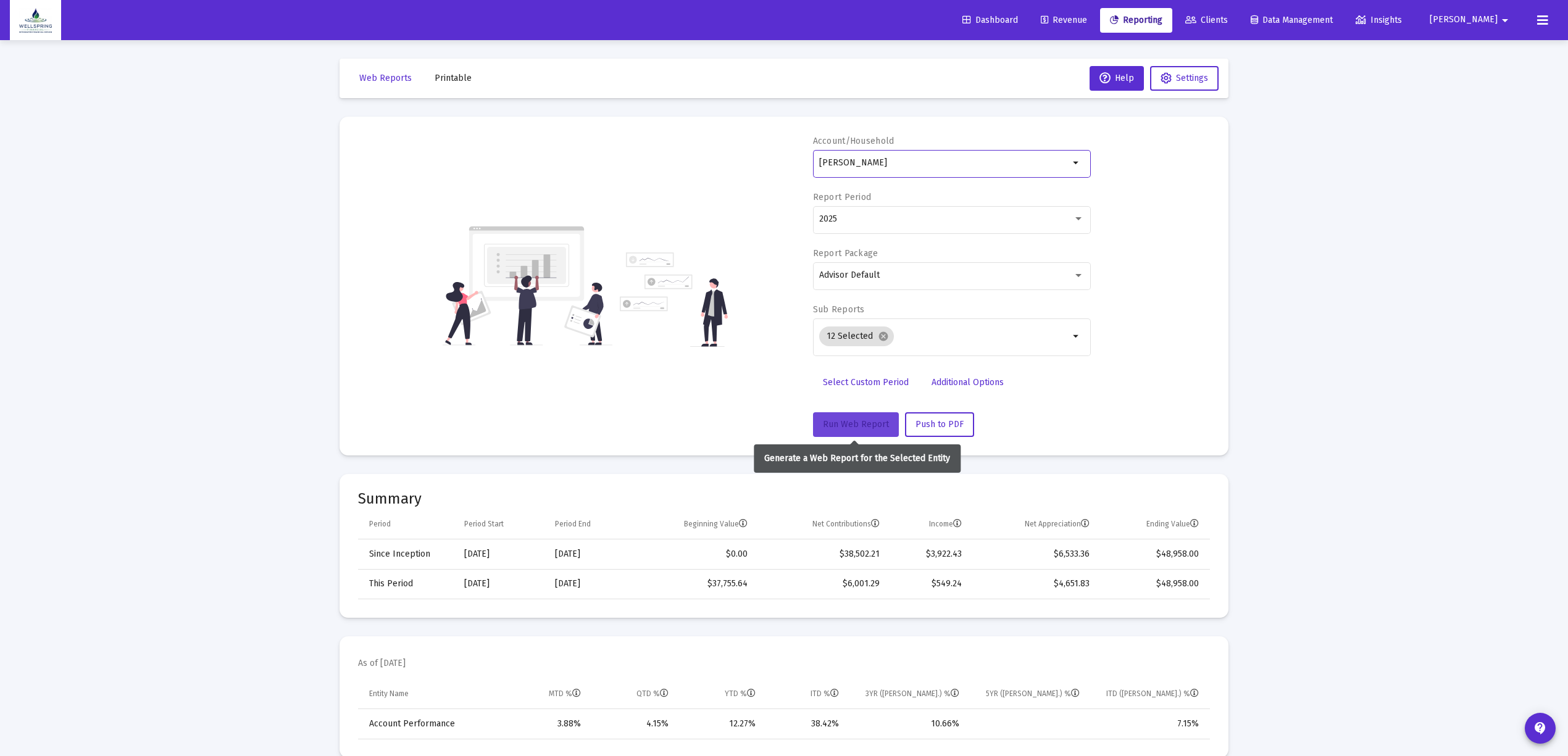
click at [830, 419] on button "Run Web Report" at bounding box center [856, 424] width 86 height 24
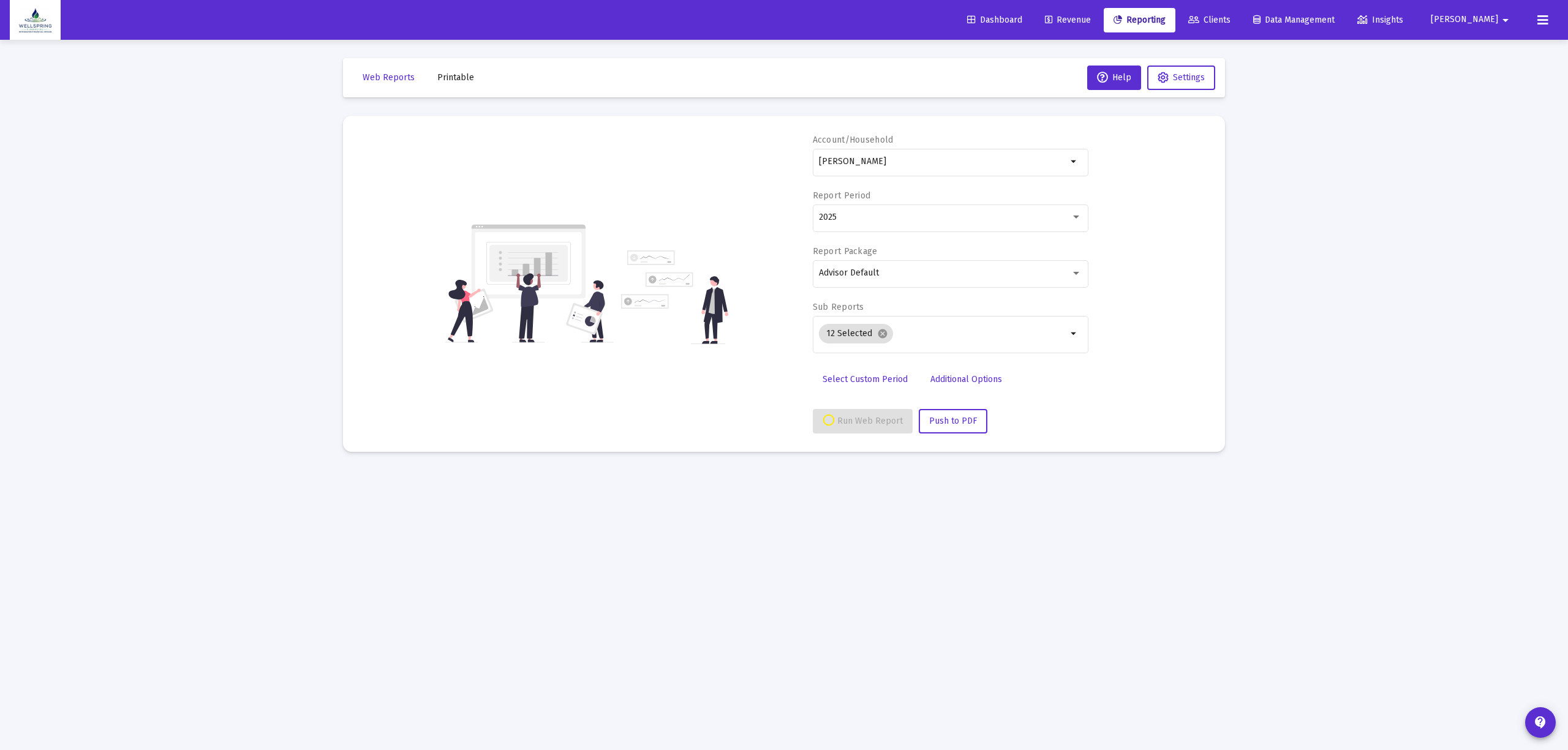
select select "View all"
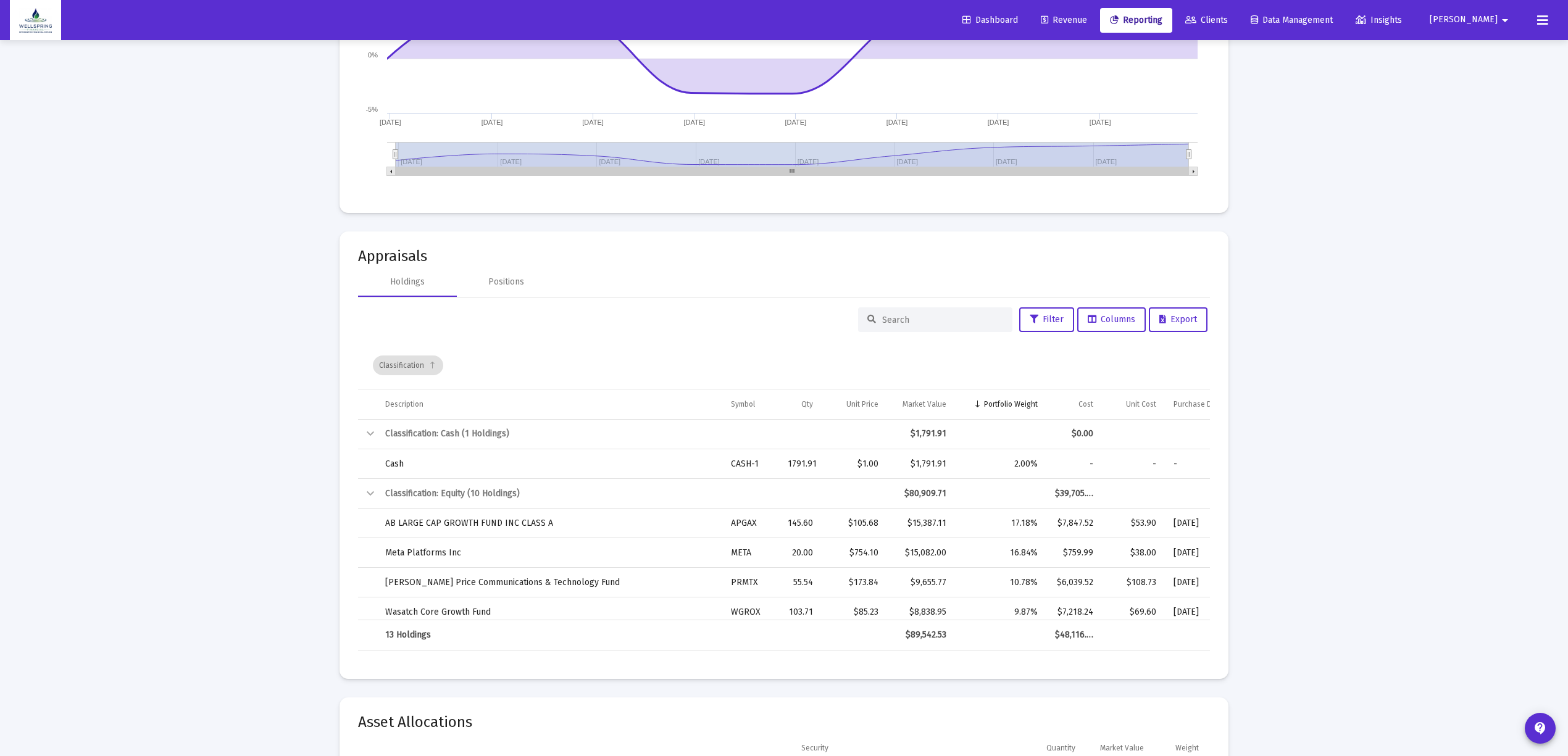
scroll to position [1729, 0]
